Goal: Task Accomplishment & Management: Use online tool/utility

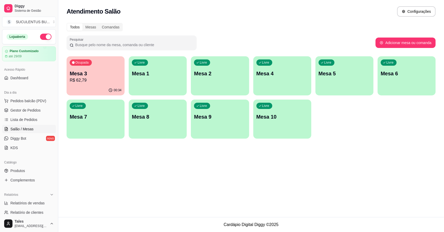
click at [106, 76] on p "Mesa 3" at bounding box center [96, 73] width 52 height 7
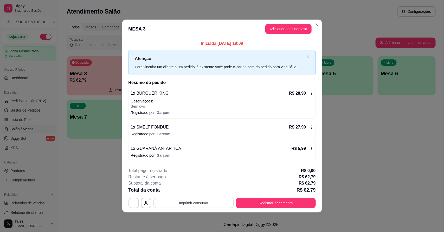
click at [207, 205] on button "Imprimir consumo" at bounding box center [194, 203] width 80 height 10
click at [198, 192] on button "IMPRESSORA CAIXA" at bounding box center [196, 191] width 42 height 8
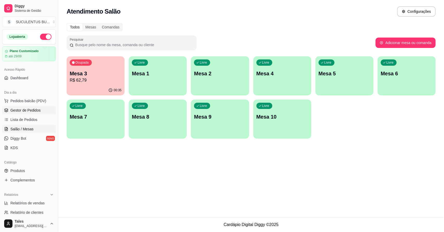
click at [25, 109] on span "Gestor de Pedidos" at bounding box center [25, 110] width 30 height 5
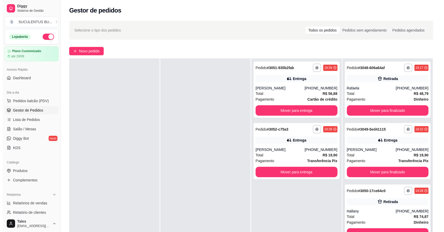
scroll to position [33, 0]
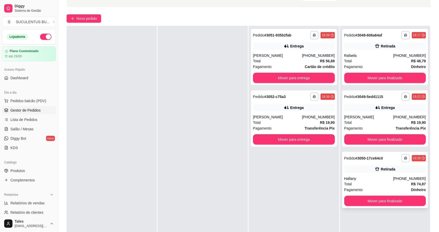
click at [379, 182] on div "Total R$ 74,87" at bounding box center [386, 184] width 82 height 6
click at [400, 76] on button "Mover para finalizado" at bounding box center [386, 78] width 82 height 10
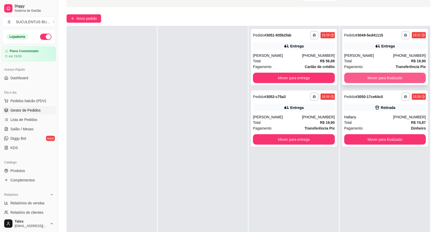
click at [381, 80] on button "Mover para finalizado" at bounding box center [386, 78] width 82 height 10
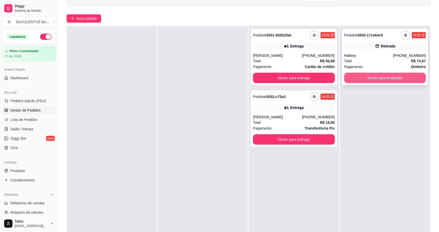
click at [375, 76] on button "Mover para finalizado" at bounding box center [386, 78] width 82 height 10
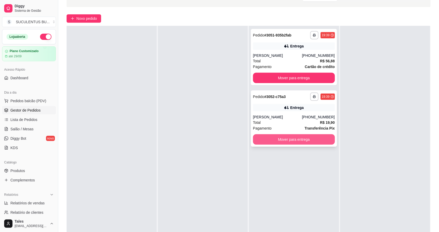
click at [286, 140] on button "Mover para entrega" at bounding box center [294, 139] width 82 height 10
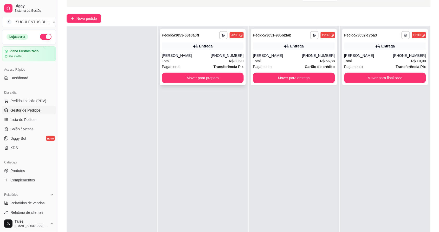
click at [200, 62] on div "Total R$ 30,90" at bounding box center [203, 61] width 82 height 6
click at [202, 74] on button "Mover para preparo" at bounding box center [203, 78] width 82 height 10
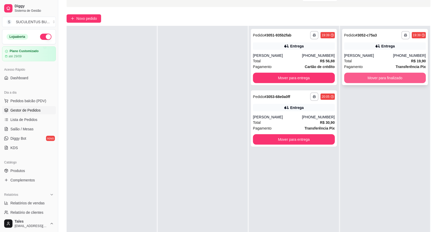
click at [379, 74] on button "Mover para finalizado" at bounding box center [386, 78] width 82 height 10
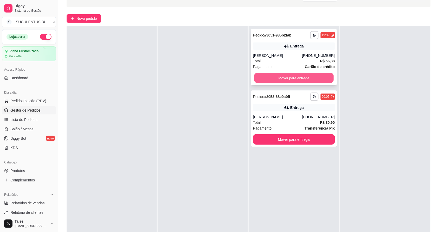
click at [330, 78] on button "Mover para entrega" at bounding box center [294, 78] width 79 height 10
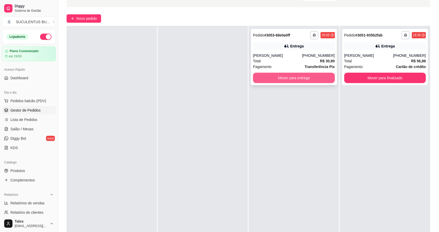
click at [267, 78] on button "Mover para entrega" at bounding box center [294, 78] width 82 height 10
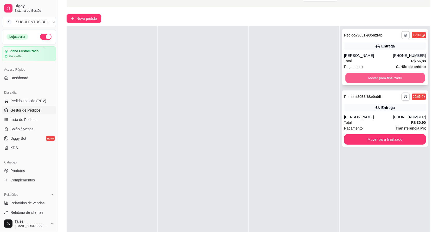
click at [395, 82] on button "Mover para finalizado" at bounding box center [385, 78] width 79 height 10
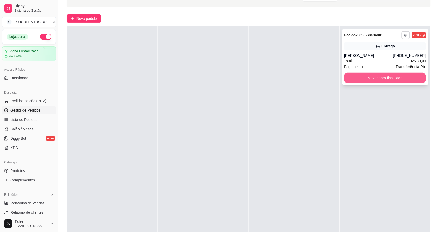
click at [395, 77] on button "Mover para finalizado" at bounding box center [386, 78] width 82 height 10
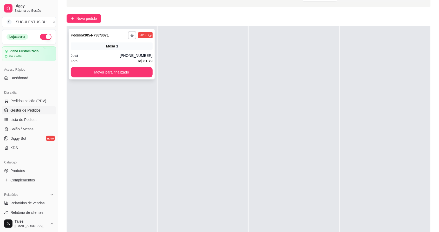
click at [115, 54] on div "Joisi" at bounding box center [95, 55] width 49 height 5
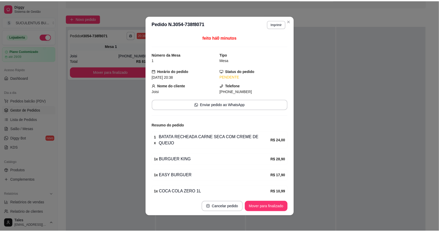
scroll to position [18, 0]
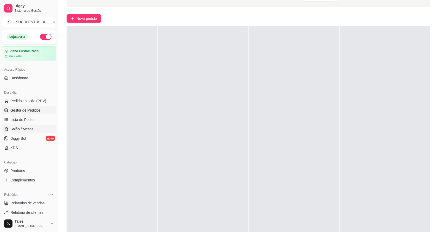
click at [29, 130] on span "Salão / Mesas" at bounding box center [21, 128] width 23 height 5
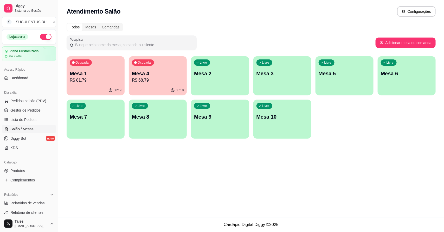
click at [169, 76] on p "Mesa 4" at bounding box center [158, 73] width 52 height 7
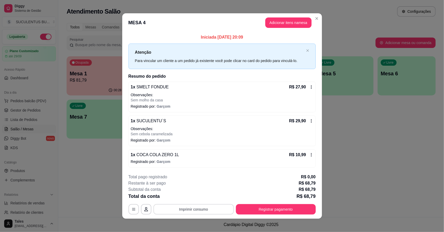
click at [198, 210] on button "Imprimir consumo" at bounding box center [194, 209] width 80 height 10
click at [197, 199] on button "IMPRESSORA CAIXA" at bounding box center [193, 197] width 43 height 8
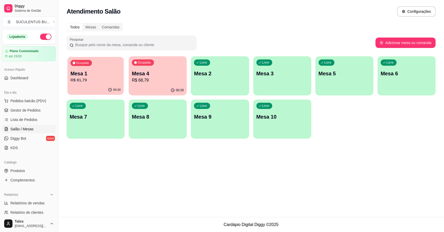
click at [90, 84] on div "Ocupada Mesa 1 R$ 81,79" at bounding box center [95, 71] width 56 height 28
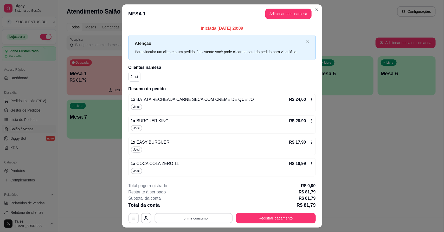
click at [209, 219] on button "Imprimir consumo" at bounding box center [194, 218] width 78 height 10
click at [202, 205] on button "IMPRESSORA CAIXA" at bounding box center [193, 206] width 42 height 8
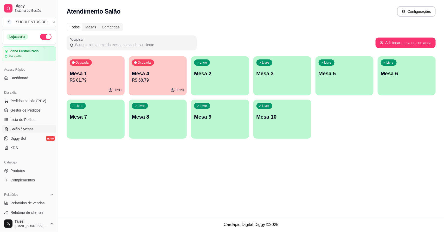
click at [149, 85] on div "00:29" at bounding box center [158, 90] width 58 height 10
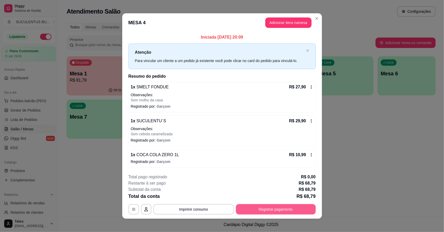
click at [264, 208] on button "Registrar pagamento" at bounding box center [276, 209] width 80 height 10
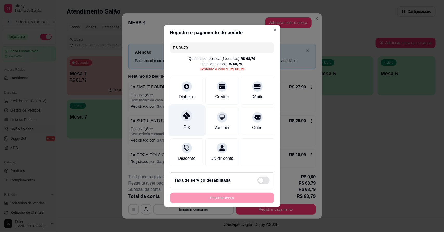
click at [193, 118] on div "Pix" at bounding box center [186, 120] width 37 height 30
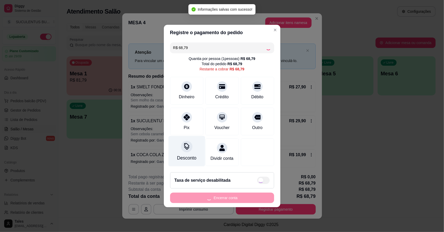
type input "R$ 0,00"
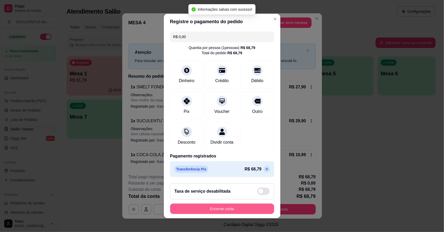
click at [227, 209] on button "Encerrar conta" at bounding box center [222, 208] width 104 height 10
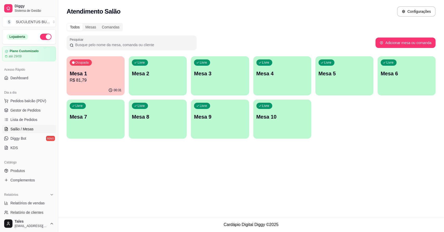
click at [220, 108] on div "Livre Mesa 9" at bounding box center [220, 115] width 58 height 33
click at [98, 82] on p "R$ 81,79" at bounding box center [96, 80] width 52 height 6
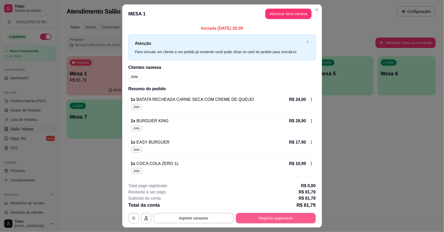
click at [262, 219] on button "Registrar pagamento" at bounding box center [276, 218] width 80 height 10
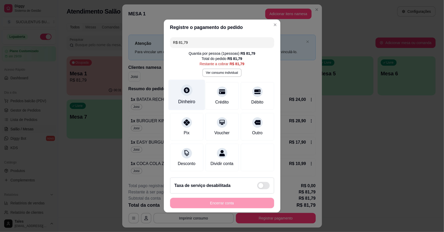
click at [186, 93] on div "Dinheiro" at bounding box center [186, 95] width 37 height 30
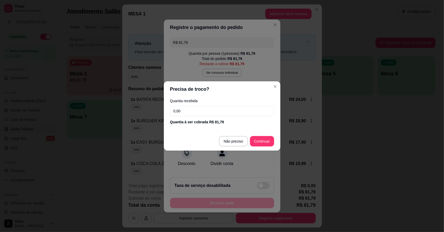
click at [193, 112] on input "0,00" at bounding box center [222, 111] width 104 height 10
type input "100,00"
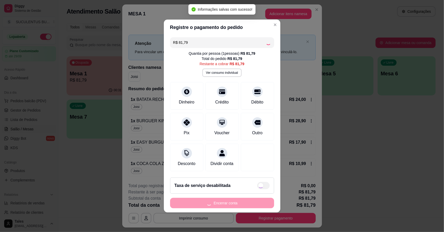
type input "R$ 0,00"
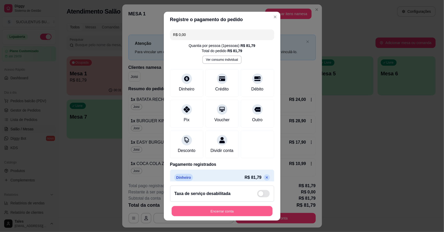
click at [257, 208] on button "Encerrar conta" at bounding box center [222, 211] width 101 height 10
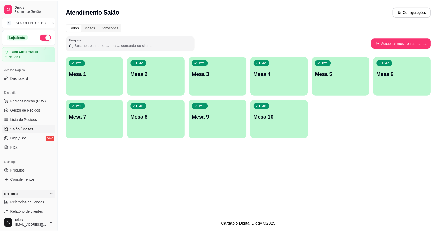
scroll to position [33, 0]
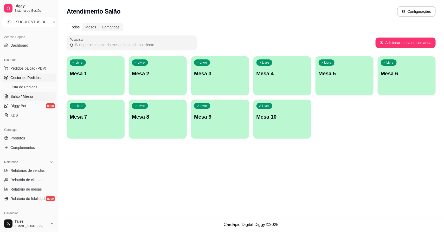
click at [33, 77] on span "Gestor de Pedidos" at bounding box center [25, 77] width 30 height 5
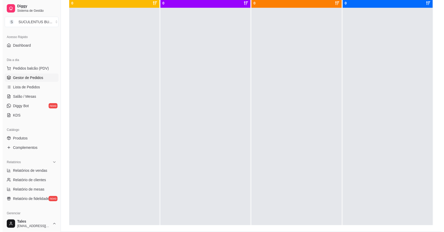
scroll to position [33, 0]
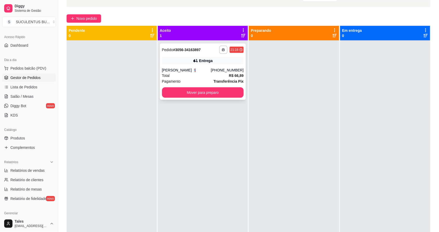
click at [194, 73] on div "Total R$ 66,89" at bounding box center [203, 76] width 82 height 6
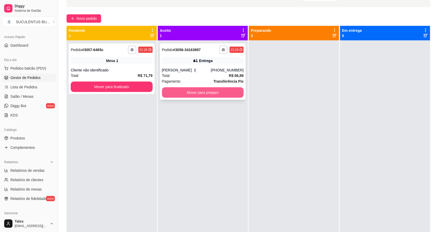
click at [205, 93] on button "Mover para preparo" at bounding box center [203, 92] width 82 height 10
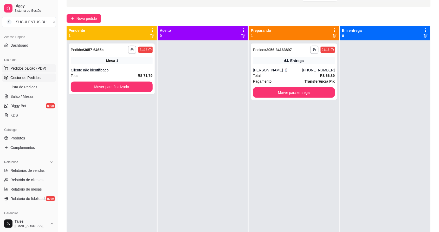
click at [30, 70] on span "Pedidos balcão (PDV)" at bounding box center [28, 68] width 36 height 5
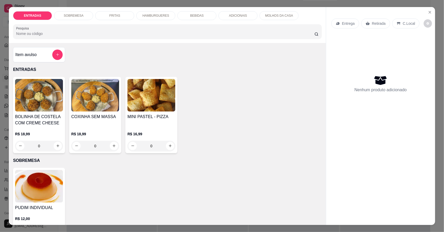
click at [143, 16] on p "HAMBURGUERES" at bounding box center [156, 16] width 27 height 4
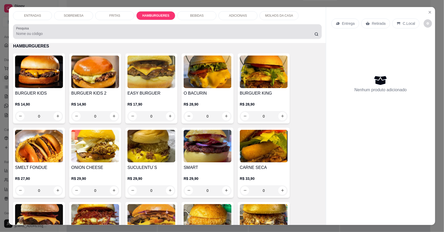
scroll to position [10, 0]
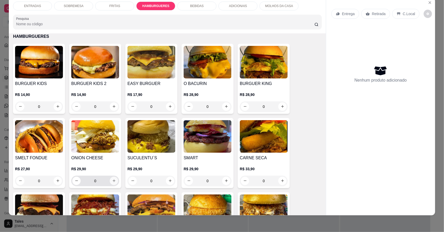
click at [112, 182] on icon "increase-product-quantity" at bounding box center [114, 181] width 4 height 4
type input "1"
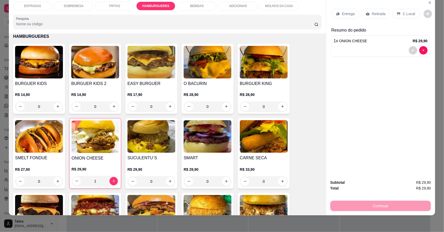
click at [240, 7] on p "ADICIONAIS" at bounding box center [238, 6] width 18 height 4
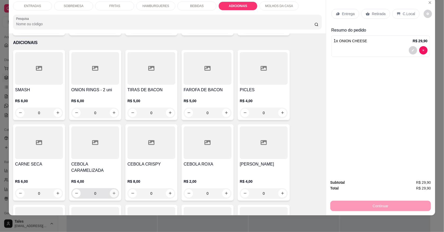
click at [112, 191] on icon "increase-product-quantity" at bounding box center [114, 193] width 4 height 4
type input "1"
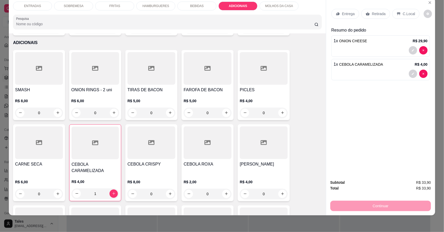
click at [270, 8] on p "MOLHOS DA CASA" at bounding box center [279, 6] width 28 height 4
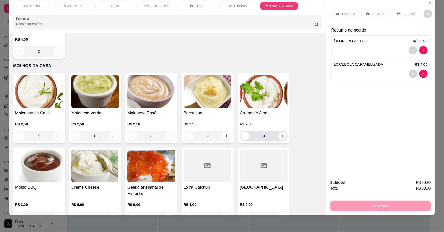
click at [281, 134] on icon "increase-product-quantity" at bounding box center [283, 136] width 4 height 4
type input "1"
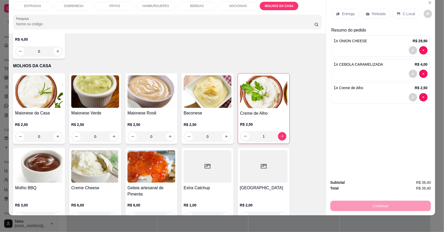
click at [378, 201] on div "Continuar" at bounding box center [381, 205] width 101 height 12
drag, startPoint x: 350, startPoint y: 18, endPoint x: 369, endPoint y: 24, distance: 19.8
drag, startPoint x: 369, startPoint y: 24, endPoint x: 436, endPoint y: 14, distance: 67.7
click at [436, 14] on div "ENTRADAS SOBREMESA FRITAS HAMBURGUERES BEBIDAS ADICIONAIS MOLHOS DA CASA Pesqui…" at bounding box center [222, 116] width 444 height 232
click at [428, 1] on icon "Close" at bounding box center [430, 3] width 4 height 4
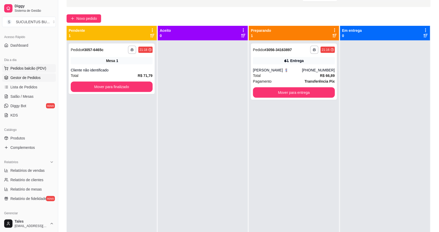
click at [47, 70] on button "Pedidos balcão (PDV)" at bounding box center [29, 68] width 54 height 8
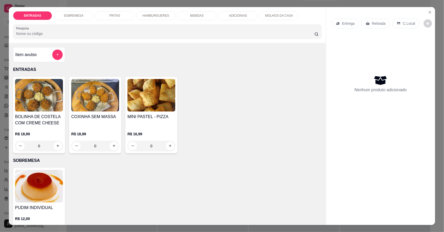
click at [152, 16] on p "HAMBURGUERES" at bounding box center [156, 16] width 27 height 4
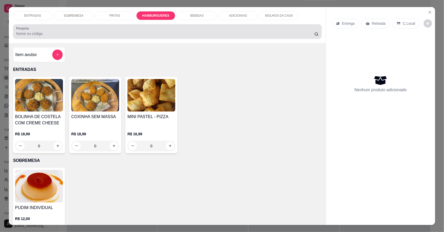
scroll to position [10, 0]
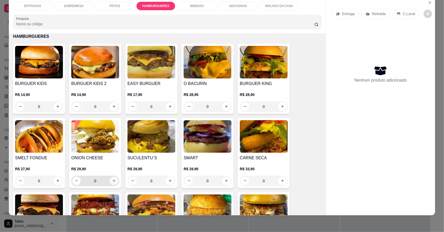
click at [113, 180] on icon "increase-product-quantity" at bounding box center [114, 181] width 4 height 4
type input "1"
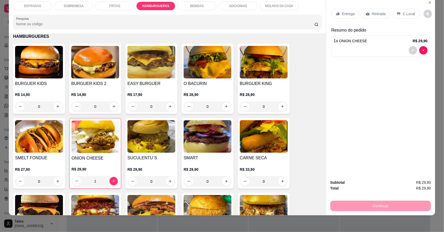
click at [232, 5] on p "ADICIONAIS" at bounding box center [238, 6] width 18 height 4
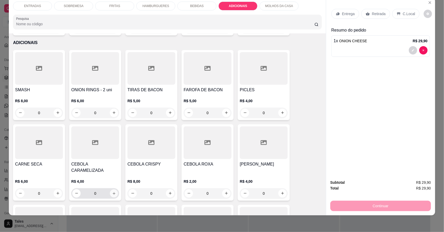
click at [113, 189] on button "increase-product-quantity" at bounding box center [114, 193] width 8 height 8
type input "1"
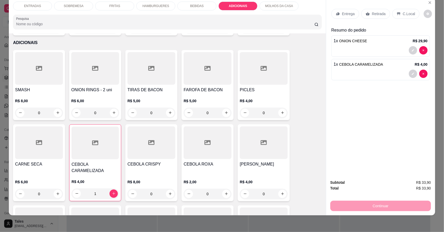
click at [288, 6] on p "MOLHOS DA CASA" at bounding box center [279, 6] width 28 height 4
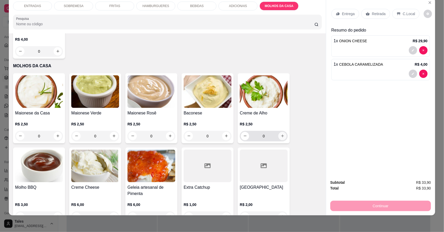
click at [281, 134] on icon "increase-product-quantity" at bounding box center [283, 136] width 4 height 4
type input "1"
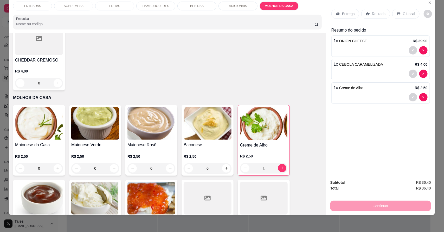
scroll to position [1204, 0]
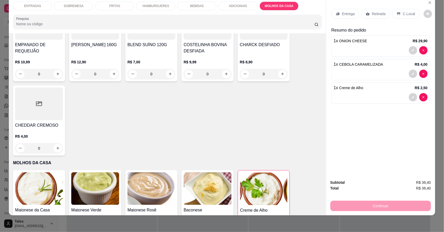
click at [349, 16] on p "Entrega" at bounding box center [348, 13] width 13 height 5
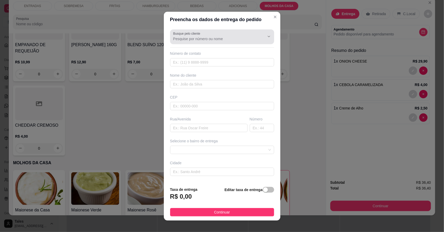
click at [260, 37] on icon "Show suggestions" at bounding box center [262, 36] width 4 height 4
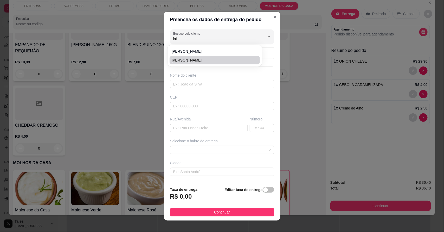
click at [219, 64] on li "[PERSON_NAME]" at bounding box center [215, 60] width 90 height 8
type input "[PERSON_NAME]"
type input "88993381365"
type input "[PERSON_NAME]"
type input "63155000"
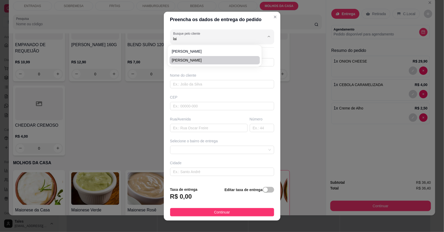
type input "rua [GEOGRAPHIC_DATA] (próx ao mercado)"
type input "204"
type input "Salitre"
type input "Casa"
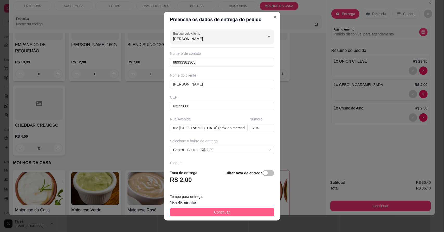
type input "[PERSON_NAME]"
click at [214, 212] on span "Continuar" at bounding box center [222, 212] width 16 height 6
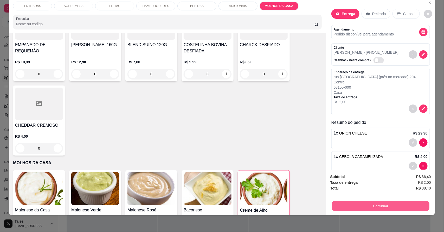
click at [354, 201] on button "Continuar" at bounding box center [381, 206] width 98 height 10
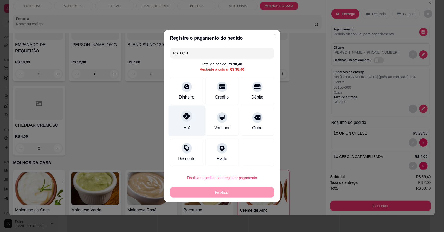
click at [191, 127] on div "Pix" at bounding box center [186, 120] width 37 height 30
type input "R$ 0,00"
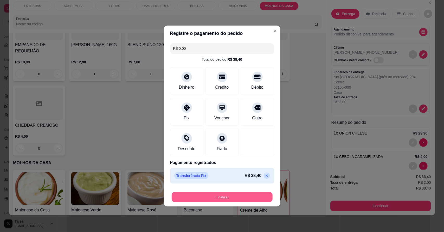
click at [244, 199] on button "Finalizar" at bounding box center [222, 197] width 101 height 10
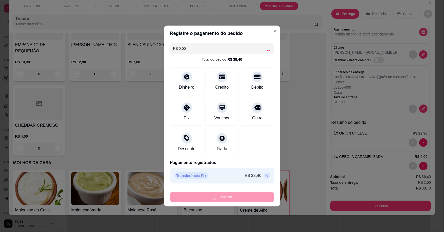
type input "0"
type input "-R$ 38,40"
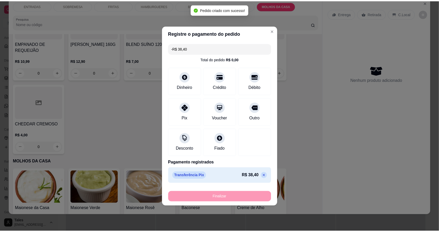
scroll to position [1203, 0]
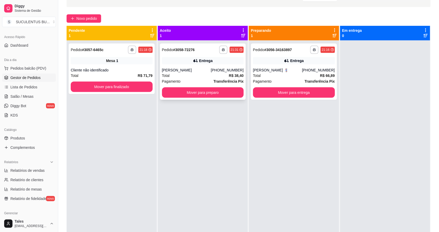
click at [206, 75] on div "Total R$ 38,40" at bounding box center [203, 76] width 82 height 6
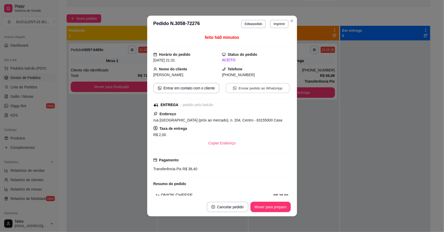
click at [265, 93] on button "Enviar pedido ao WhatsApp" at bounding box center [258, 88] width 64 height 10
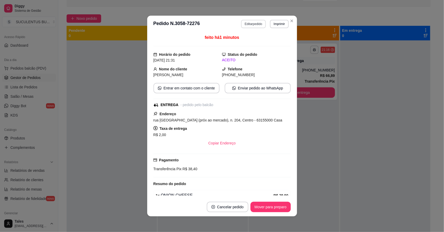
click at [249, 21] on button "Editar pedido" at bounding box center [253, 24] width 25 height 8
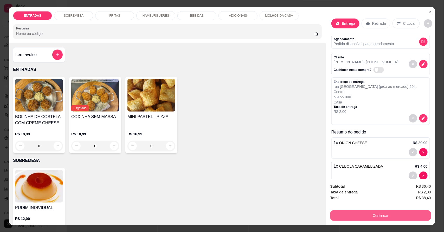
click at [366, 216] on button "Continuar" at bounding box center [381, 215] width 101 height 10
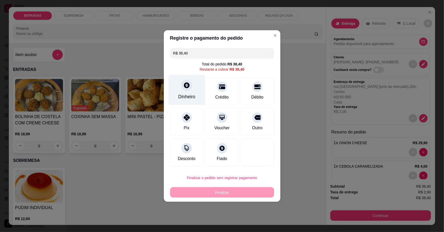
click at [196, 92] on div "Dinheiro" at bounding box center [186, 90] width 37 height 30
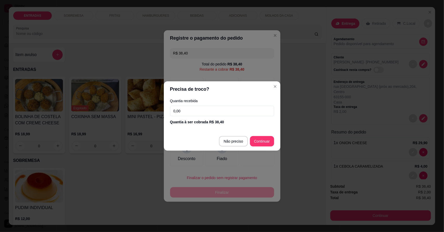
click at [189, 110] on input "0,00" at bounding box center [222, 111] width 104 height 10
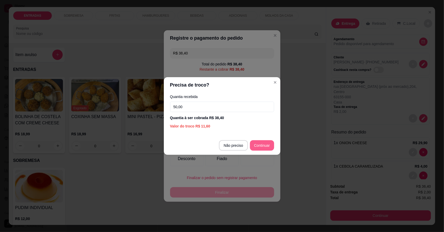
type input "50,00"
click at [266, 151] on footer "Não preciso Continuar" at bounding box center [222, 145] width 117 height 19
type input "R$ 0,00"
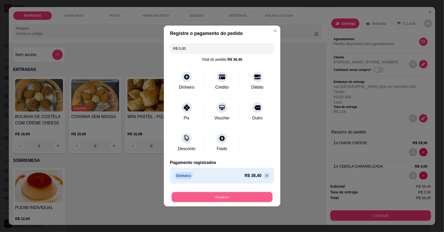
click at [240, 198] on button "Finalizar" at bounding box center [222, 197] width 101 height 10
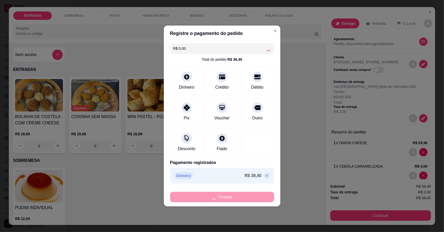
type input "0"
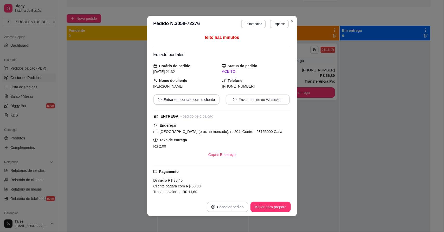
click at [264, 97] on button "Enviar pedido ao WhatsApp" at bounding box center [258, 99] width 64 height 10
click at [273, 206] on button "Mover para preparo" at bounding box center [270, 207] width 39 height 10
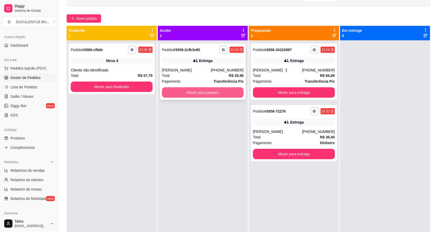
click at [180, 93] on button "Mover para preparo" at bounding box center [203, 92] width 82 height 10
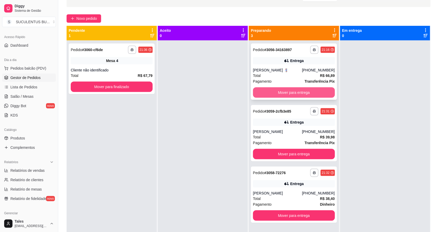
scroll to position [15, 0]
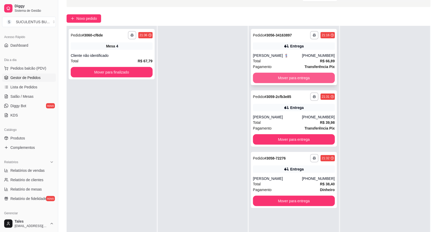
click at [313, 80] on button "Mover para entrega" at bounding box center [294, 78] width 82 height 10
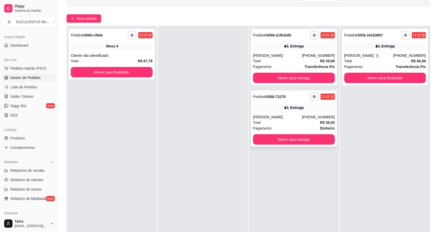
click at [284, 120] on div "Total R$ 38,40" at bounding box center [294, 122] width 82 height 6
click at [295, 142] on button "Mover para entrega" at bounding box center [294, 139] width 82 height 10
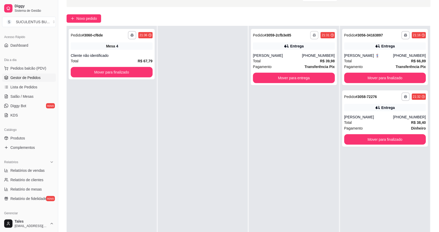
drag, startPoint x: 311, startPoint y: 36, endPoint x: 258, endPoint y: 98, distance: 81.8
click at [258, 98] on div "**********" at bounding box center [294, 142] width 90 height 232
click at [23, 96] on span "Salão / Mesas" at bounding box center [21, 96] width 23 height 5
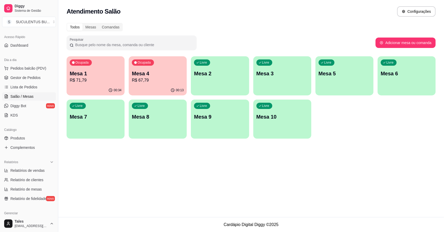
click at [73, 82] on p "R$ 71,79" at bounding box center [96, 80] width 52 height 6
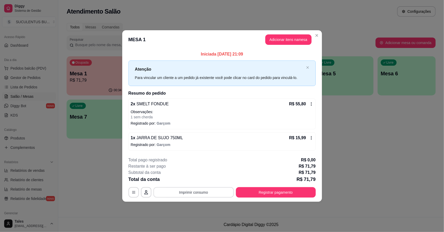
click at [200, 194] on button "Imprimir consumo" at bounding box center [194, 192] width 80 height 10
click at [202, 180] on button "IMPRESSORA CAIXA" at bounding box center [195, 180] width 43 height 8
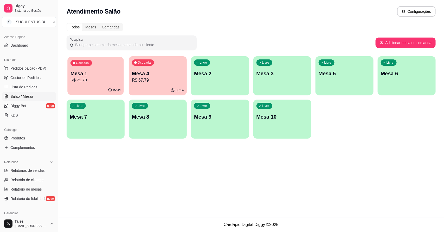
click at [96, 82] on p "R$ 71,79" at bounding box center [96, 80] width 50 height 6
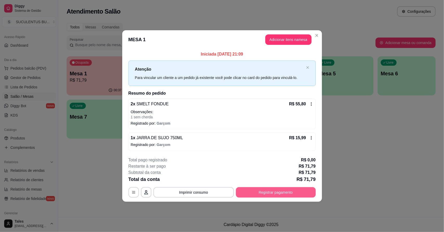
click at [270, 194] on button "Registrar pagamento" at bounding box center [276, 192] width 80 height 10
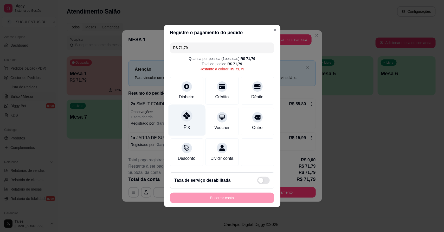
click at [190, 120] on div "Pix" at bounding box center [186, 120] width 37 height 30
type input "R$ 0,00"
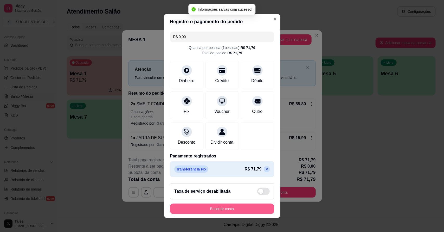
click at [239, 210] on button "Encerrar conta" at bounding box center [222, 208] width 104 height 10
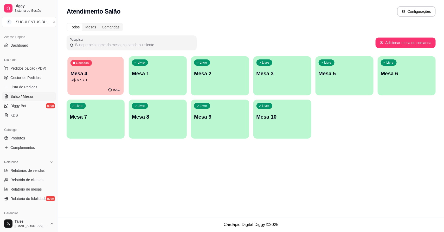
click at [100, 85] on div "Ocupada Mesa 4 R$ 67,79" at bounding box center [95, 71] width 56 height 28
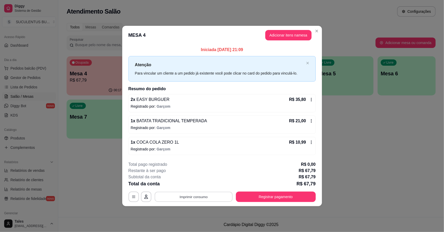
click at [214, 199] on button "Imprimir consumo" at bounding box center [194, 196] width 78 height 10
click at [207, 187] on button "IMPRESSORA CAIXA" at bounding box center [195, 184] width 43 height 8
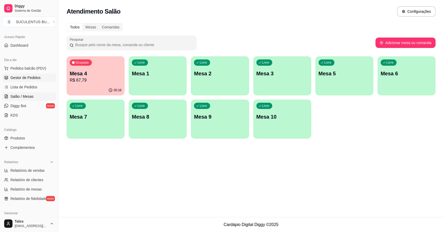
click at [30, 77] on span "Gestor de Pedidos" at bounding box center [25, 77] width 30 height 5
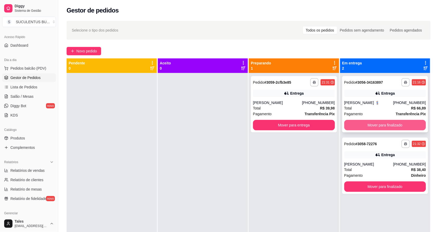
click at [365, 123] on button "Mover para finalizado" at bounding box center [386, 125] width 82 height 10
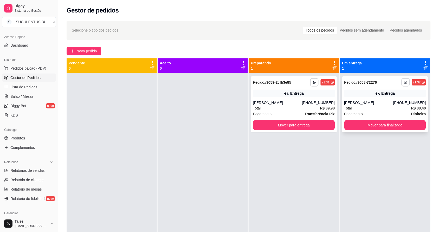
click at [383, 110] on div "Total R$ 38,40" at bounding box center [386, 108] width 82 height 6
click at [295, 123] on button "Mover para entrega" at bounding box center [294, 125] width 82 height 10
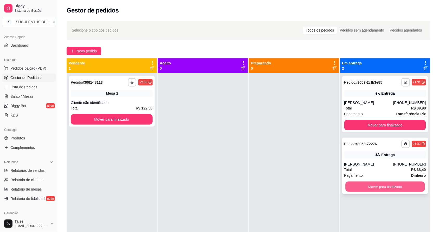
click at [369, 187] on button "Mover para finalizado" at bounding box center [385, 186] width 79 height 10
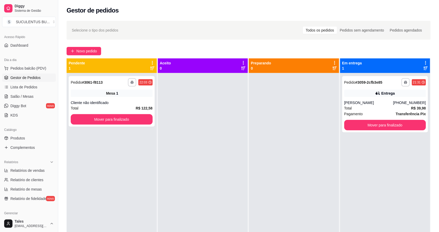
drag, startPoint x: 199, startPoint y: 167, endPoint x: 215, endPoint y: 206, distance: 42.3
click at [210, 204] on div at bounding box center [203, 189] width 90 height 232
click at [406, 122] on button "Mover para finalizado" at bounding box center [386, 125] width 82 height 10
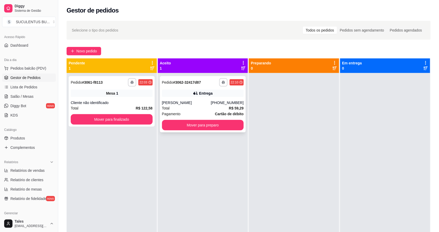
click at [195, 106] on div "Total R$ 59,29" at bounding box center [203, 108] width 82 height 6
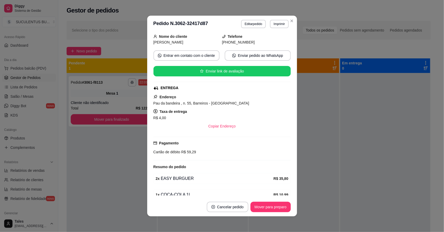
scroll to position [65, 0]
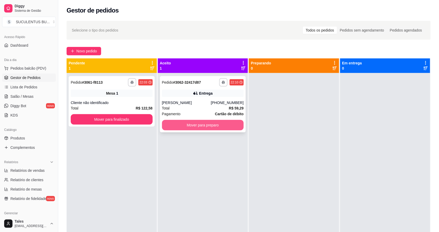
click at [204, 124] on button "Mover para preparo" at bounding box center [203, 125] width 82 height 10
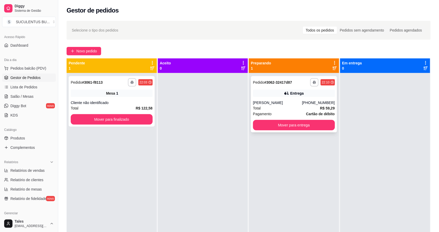
click at [284, 103] on div "[PERSON_NAME]" at bounding box center [277, 102] width 49 height 5
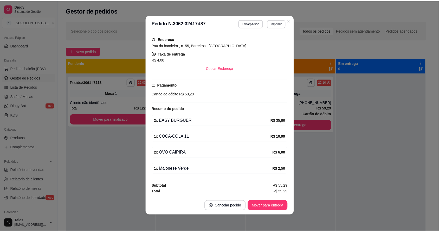
scroll to position [0, 0]
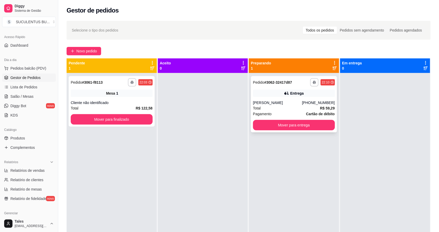
click at [288, 109] on div "Total R$ 59,29" at bounding box center [294, 108] width 82 height 6
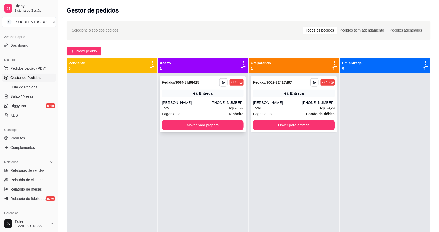
click at [205, 108] on div "Total R$ 20,99" at bounding box center [203, 108] width 82 height 6
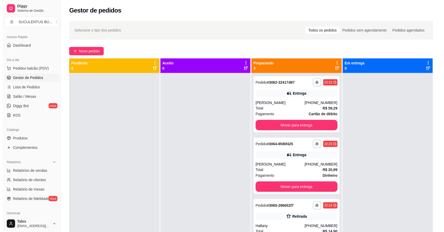
scroll to position [15, 0]
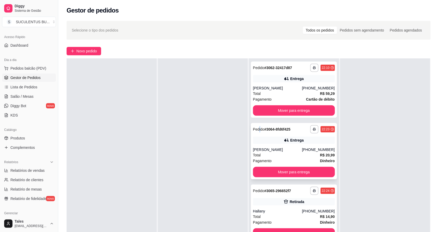
click at [257, 129] on span "Pedido" at bounding box center [258, 129] width 11 height 4
click at [215, 102] on div at bounding box center [203, 174] width 90 height 232
click at [212, 98] on div at bounding box center [203, 174] width 90 height 232
click at [293, 108] on button "Mover para entrega" at bounding box center [294, 110] width 79 height 10
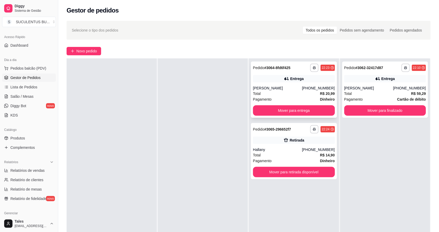
click at [283, 96] on div "Pagamento Dinheiro" at bounding box center [294, 99] width 82 height 6
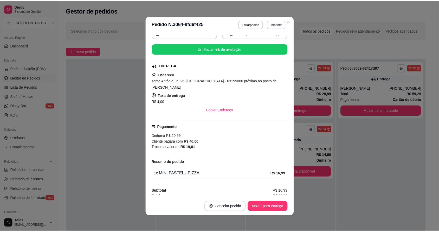
scroll to position [1, 0]
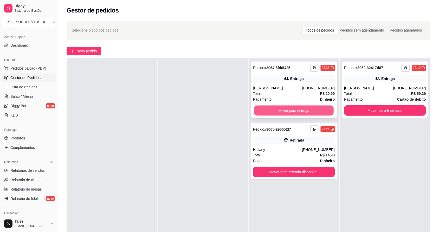
click at [286, 112] on button "Mover para entrega" at bounding box center [294, 110] width 79 height 10
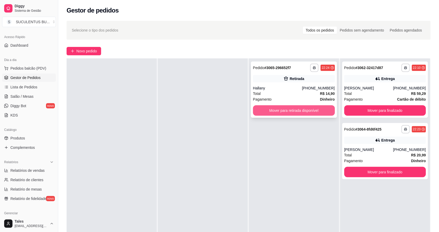
click at [311, 113] on button "Mover para retirada disponível" at bounding box center [294, 110] width 82 height 10
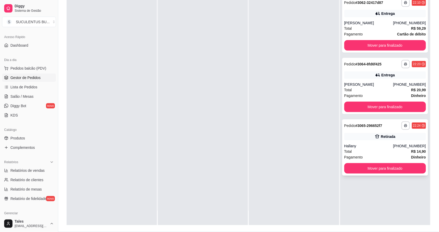
scroll to position [0, 0]
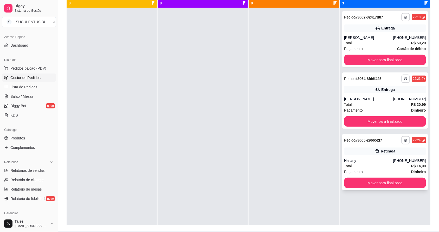
click at [374, 168] on div "Total R$ 14,90" at bounding box center [386, 166] width 82 height 6
click at [374, 184] on button "Mover para finalizado" at bounding box center [385, 183] width 79 height 10
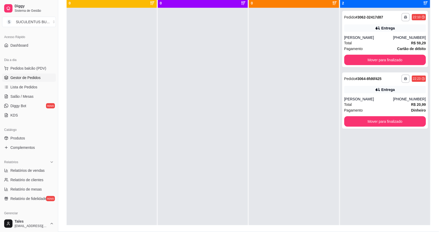
scroll to position [33, 0]
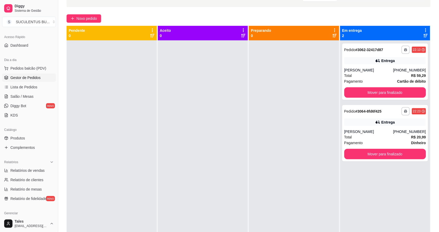
click at [66, 80] on div "**********" at bounding box center [248, 124] width 381 height 279
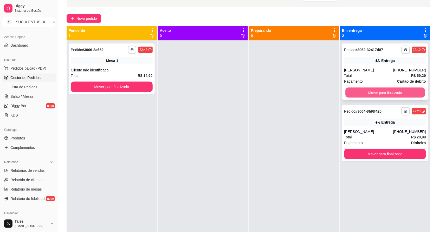
click at [390, 91] on button "Mover para finalizado" at bounding box center [385, 92] width 79 height 10
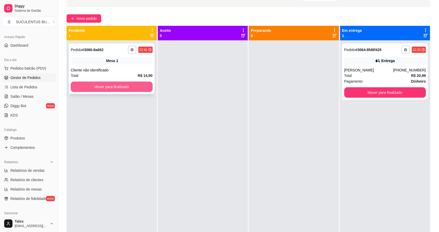
click at [144, 87] on button "Mover para finalizado" at bounding box center [112, 86] width 82 height 10
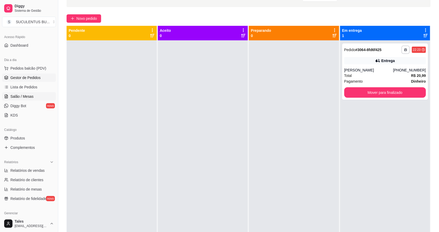
scroll to position [143, 0]
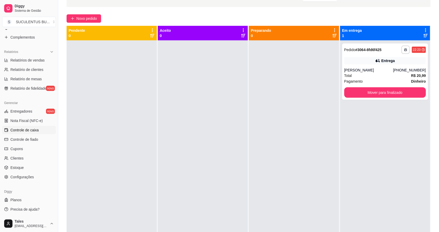
click at [20, 134] on link "Controle de caixa" at bounding box center [29, 130] width 54 height 8
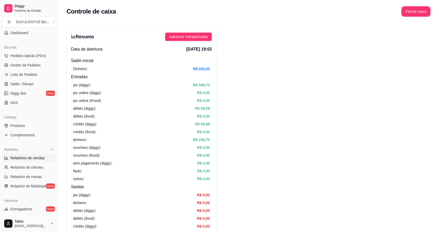
scroll to position [12, 0]
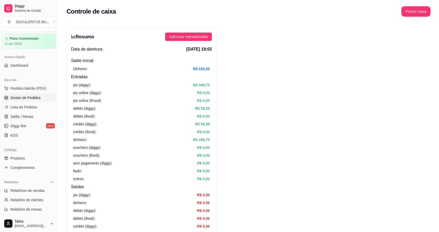
click at [26, 95] on span "Gestor de Pedidos" at bounding box center [25, 97] width 30 height 5
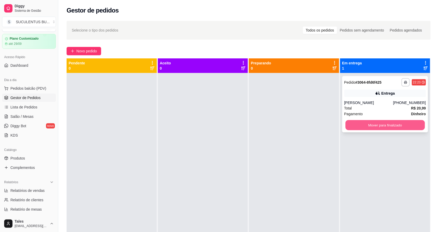
click at [415, 123] on button "Mover para finalizado" at bounding box center [385, 125] width 79 height 10
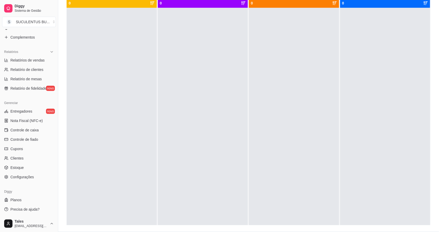
scroll to position [79, 0]
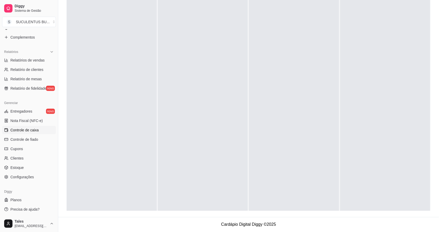
click at [16, 128] on span "Controle de caixa" at bounding box center [24, 129] width 28 height 5
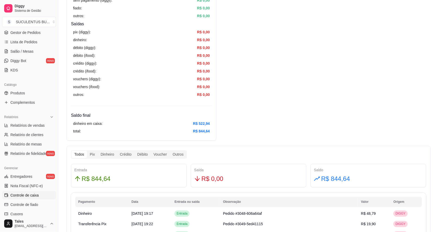
scroll to position [45, 0]
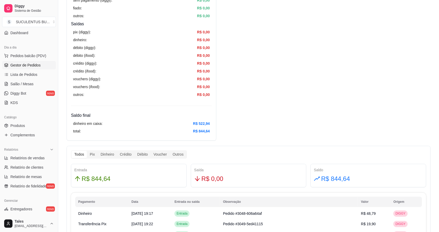
click at [32, 67] on span "Gestor de Pedidos" at bounding box center [25, 64] width 30 height 5
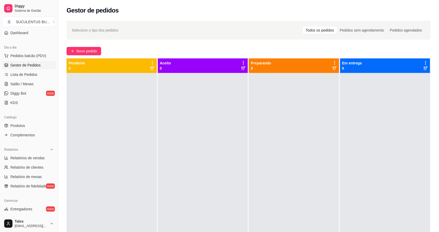
click at [219, 175] on div at bounding box center [203, 189] width 90 height 232
drag, startPoint x: 219, startPoint y: 175, endPoint x: 204, endPoint y: 192, distance: 23.0
click at [204, 192] on div at bounding box center [203, 189] width 90 height 232
drag, startPoint x: 204, startPoint y: 192, endPoint x: 270, endPoint y: 196, distance: 66.7
drag, startPoint x: 270, startPoint y: 196, endPoint x: 253, endPoint y: 172, distance: 29.3
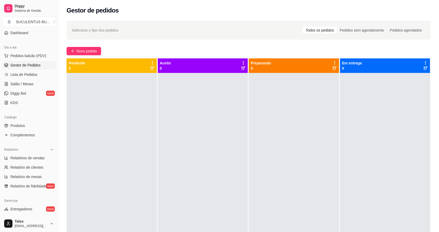
click at [253, 172] on div at bounding box center [294, 189] width 90 height 232
drag, startPoint x: 253, startPoint y: 172, endPoint x: 273, endPoint y: 196, distance: 31.1
click at [273, 196] on div at bounding box center [294, 189] width 90 height 232
click at [20, 83] on span "Salão / Mesas" at bounding box center [21, 83] width 23 height 5
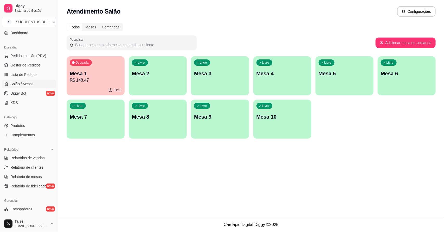
click at [98, 81] on p "R$ 148,47" at bounding box center [96, 80] width 52 height 6
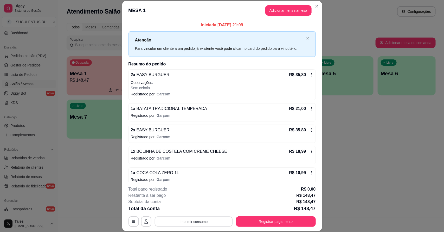
click at [217, 223] on button "Imprimir consumo" at bounding box center [194, 221] width 78 height 10
click at [368, 135] on div "**********" at bounding box center [222, 116] width 444 height 232
click at [200, 221] on button "Imprimir consumo" at bounding box center [194, 221] width 78 height 10
click at [198, 209] on button "IMPRESSORA CAIXA" at bounding box center [193, 209] width 43 height 8
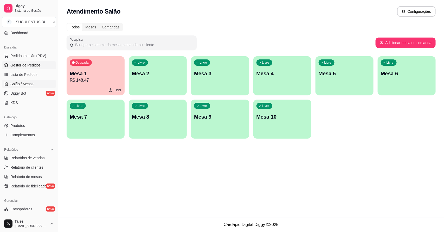
click at [29, 62] on span "Gestor de Pedidos" at bounding box center [25, 64] width 30 height 5
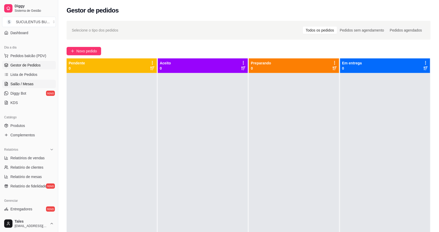
click at [21, 86] on span "Salão / Mesas" at bounding box center [21, 83] width 23 height 5
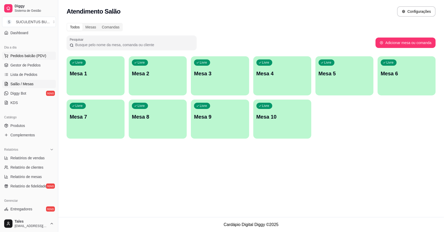
click at [19, 59] on button "Pedidos balcão (PDV)" at bounding box center [29, 56] width 54 height 8
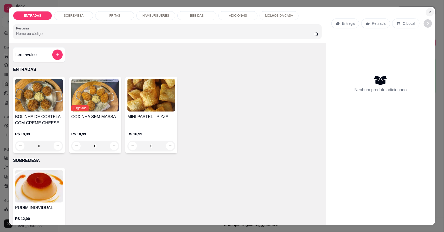
click at [428, 12] on icon "Close" at bounding box center [430, 12] width 4 height 4
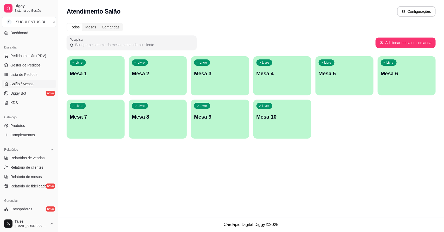
scroll to position [143, 0]
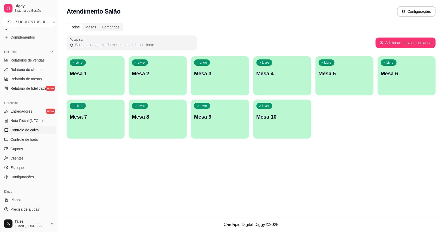
click at [26, 131] on span "Controle de caixa" at bounding box center [24, 129] width 28 height 5
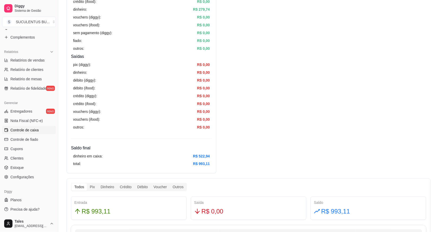
scroll to position [163, 0]
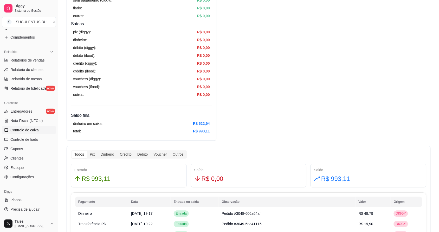
click at [331, 98] on div "Resumo Adicionar entrada/saída Data de abertura: [DATE] 19:02 Saldo inícial Din…" at bounding box center [249, 218] width 364 height 706
drag, startPoint x: 335, startPoint y: 98, endPoint x: 323, endPoint y: 60, distance: 39.9
click at [323, 60] on div "Resumo Adicionar entrada/saída Data de abertura: [DATE] 19:02 Saldo inícial Din…" at bounding box center [249, 218] width 364 height 706
drag, startPoint x: 323, startPoint y: 57, endPoint x: 363, endPoint y: 54, distance: 40.5
click at [363, 54] on div "Resumo Adicionar entrada/saída Data de abertura: [DATE] 19:02 Saldo inícial Din…" at bounding box center [249, 218] width 364 height 706
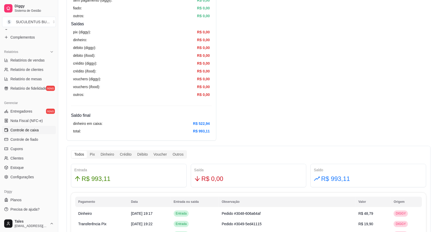
drag, startPoint x: 290, startPoint y: 61, endPoint x: 320, endPoint y: 48, distance: 33.1
click at [320, 47] on div "Resumo Adicionar entrada/saída Data de abertura: [DATE] 19:02 Saldo inícial Din…" at bounding box center [249, 218] width 364 height 706
drag, startPoint x: 296, startPoint y: 55, endPoint x: 275, endPoint y: 55, distance: 20.6
click at [275, 55] on div "Resumo Adicionar entrada/saída Data de abertura: [DATE] 19:02 Saldo inícial Din…" at bounding box center [249, 218] width 364 height 706
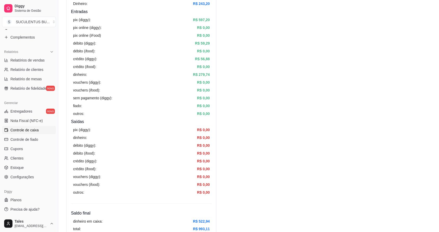
scroll to position [0, 0]
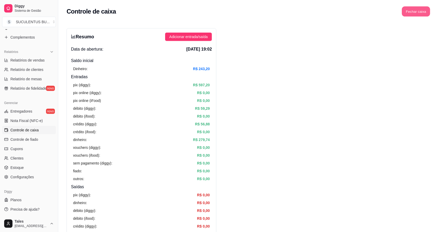
click at [412, 14] on button "Fechar caixa" at bounding box center [416, 12] width 28 height 10
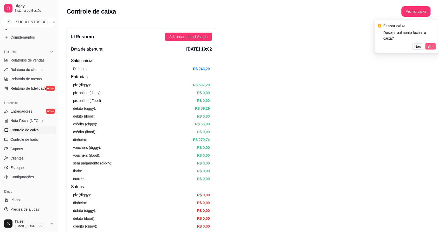
click at [429, 43] on span "Sim" at bounding box center [431, 46] width 6 height 6
